Goal: Transaction & Acquisition: Purchase product/service

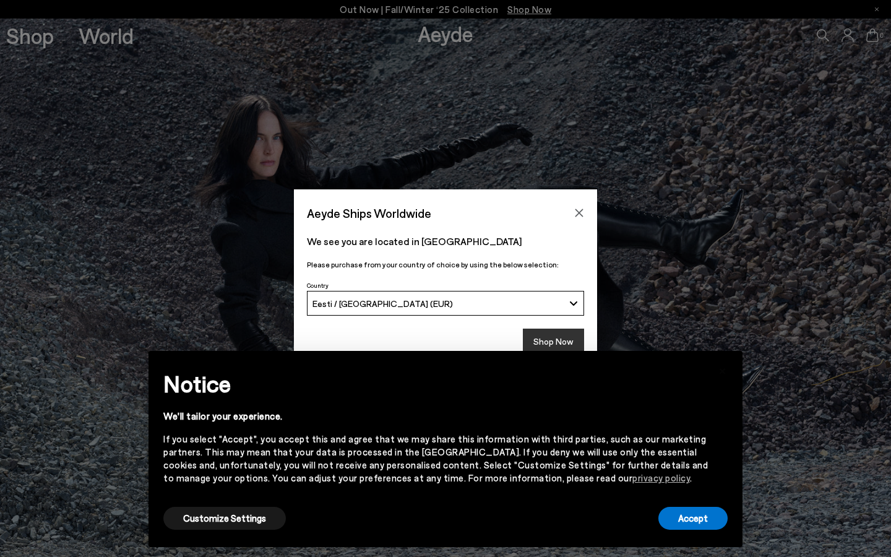
click at [555, 341] on button "Shop Now" at bounding box center [553, 342] width 61 height 26
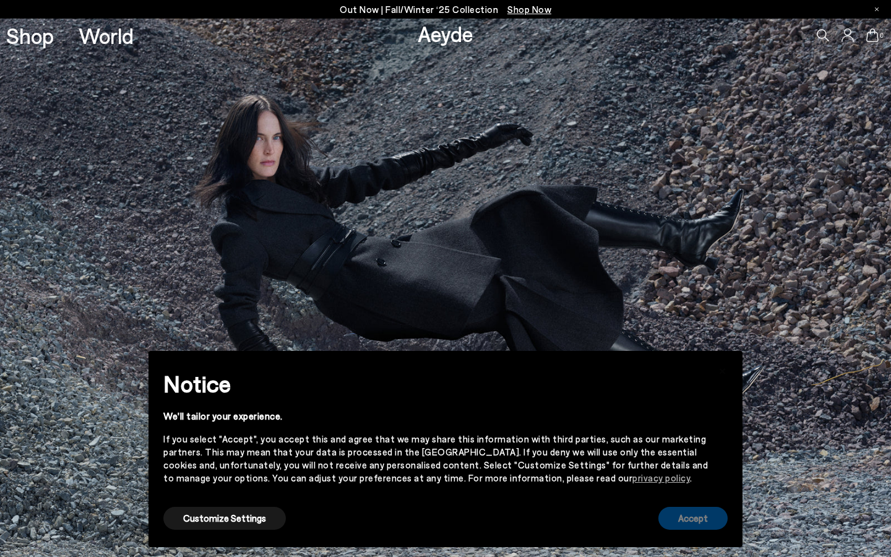
click at [700, 523] on button "Accept" at bounding box center [693, 518] width 69 height 23
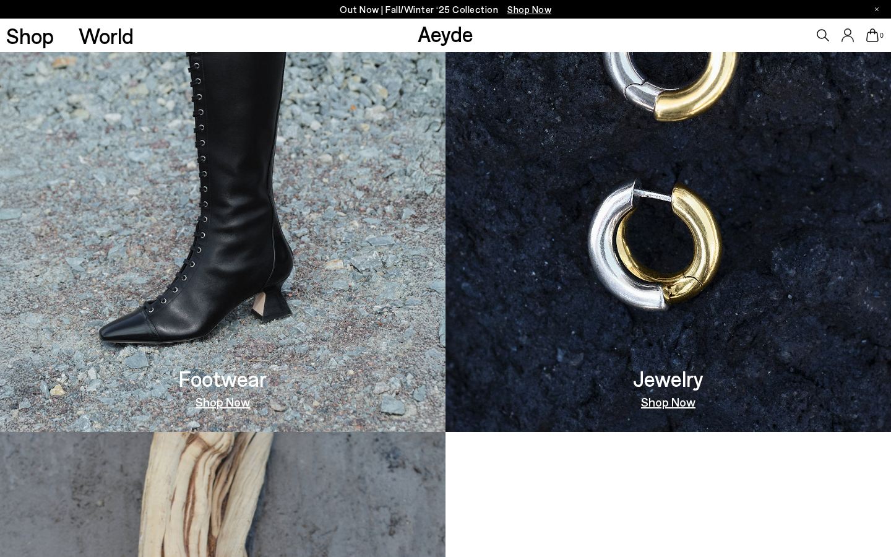
scroll to position [965, 0]
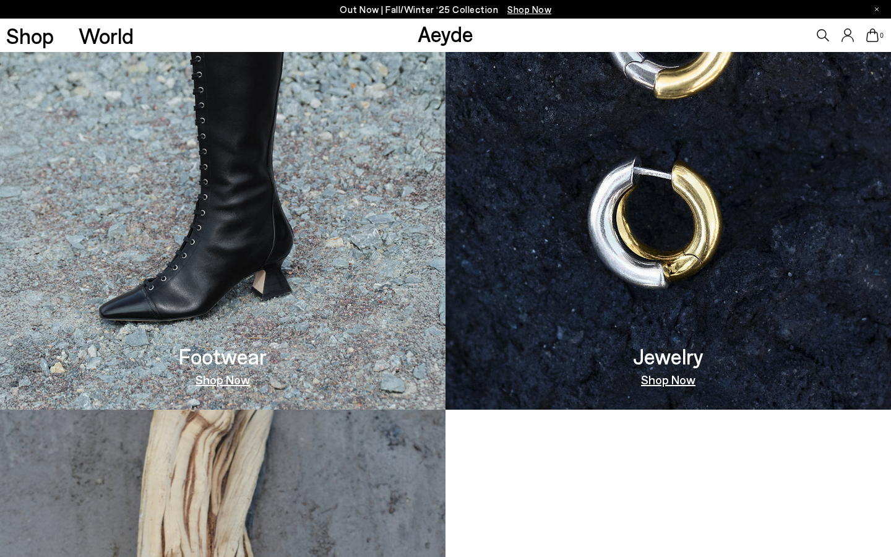
click at [328, 335] on img at bounding box center [223, 140] width 446 height 539
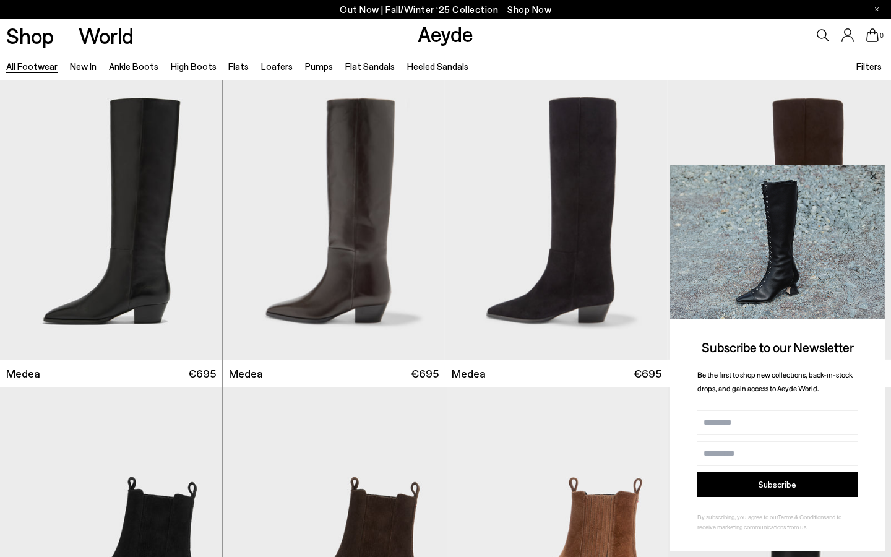
click at [877, 176] on icon at bounding box center [873, 176] width 16 height 16
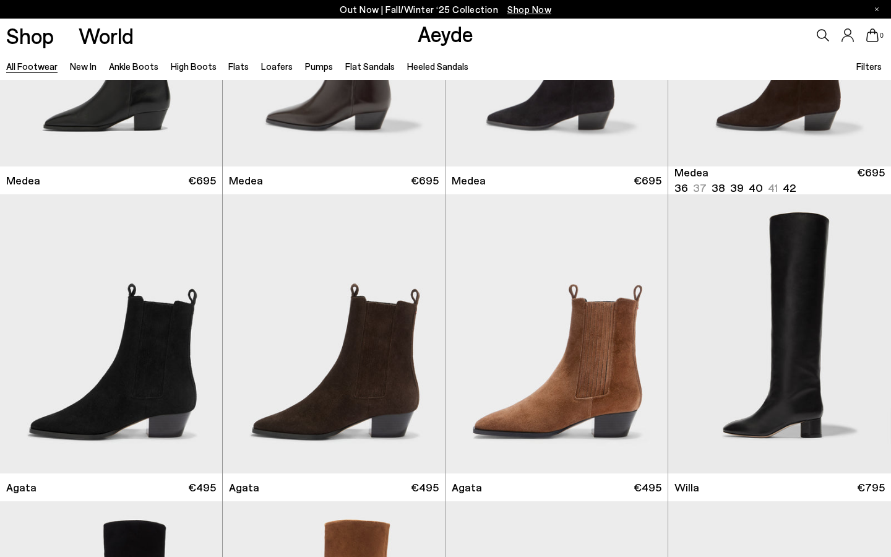
scroll to position [207, 0]
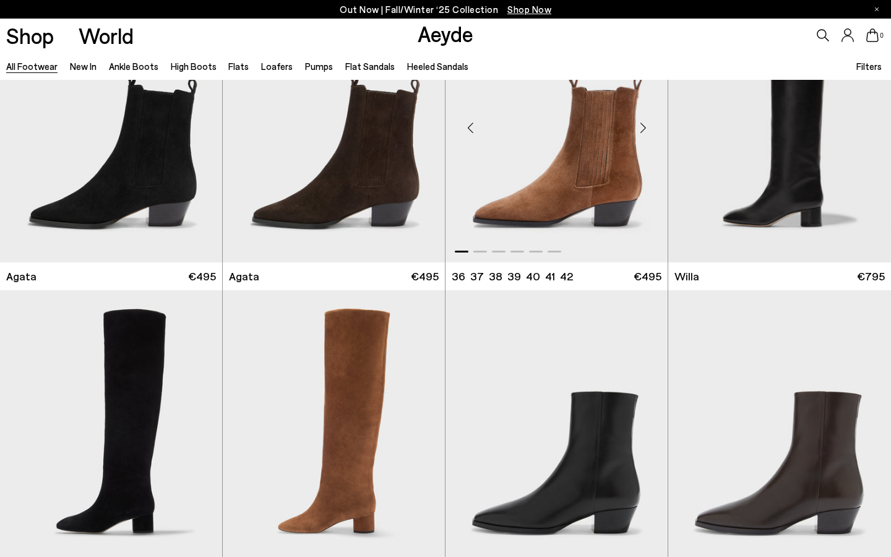
scroll to position [406, 0]
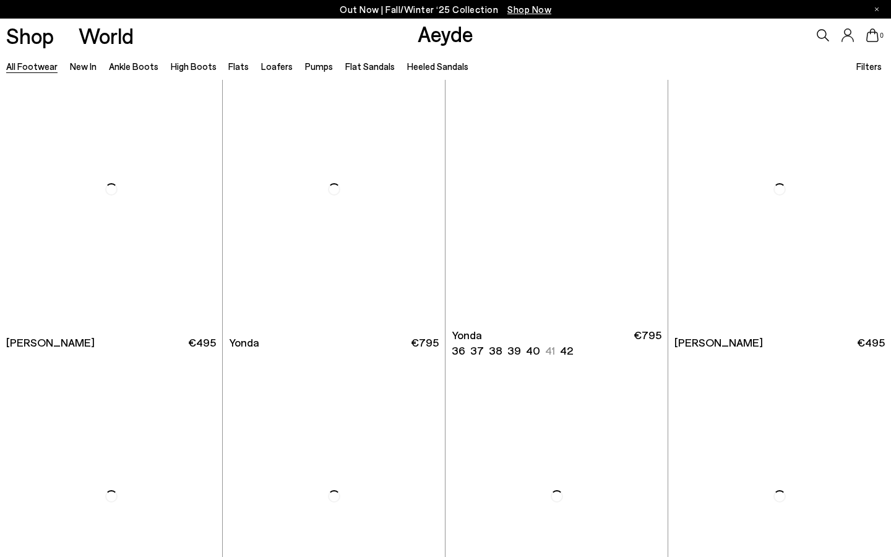
scroll to position [2801, 0]
